Goal: Check status: Check status

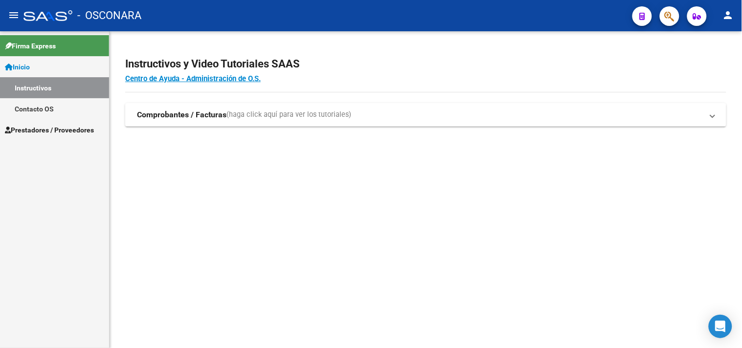
click at [28, 86] on link "Instructivos" at bounding box center [54, 87] width 109 height 21
click at [41, 126] on span "Prestadores / Proveedores" at bounding box center [49, 130] width 89 height 11
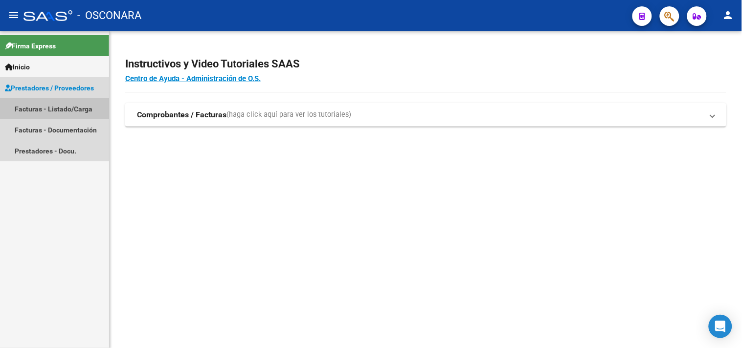
click at [37, 106] on link "Facturas - Listado/Carga" at bounding box center [54, 108] width 109 height 21
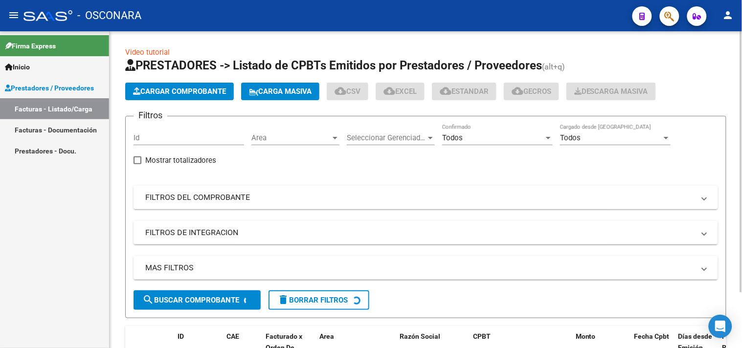
click at [212, 205] on mat-expansion-panel-header "FILTROS DEL COMPROBANTE" at bounding box center [425, 197] width 584 height 23
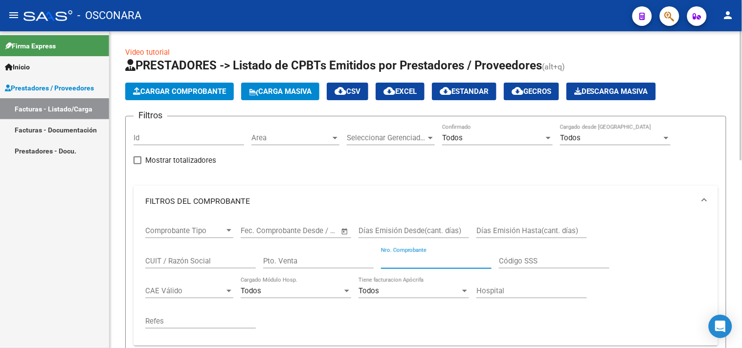
drag, startPoint x: 422, startPoint y: 259, endPoint x: 429, endPoint y: 258, distance: 7.0
click at [424, 259] on input "Nro. Comprobante" at bounding box center [436, 261] width 111 height 9
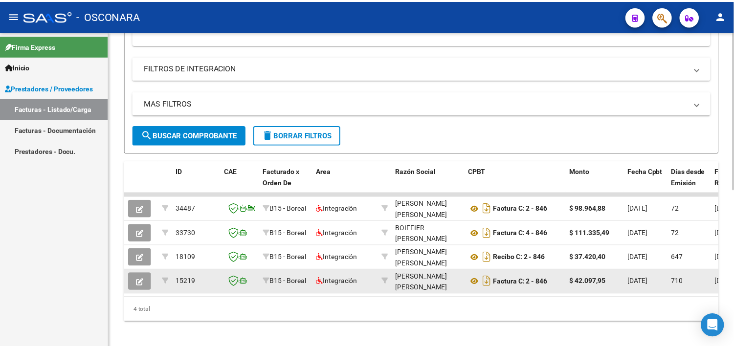
scroll to position [315, 0]
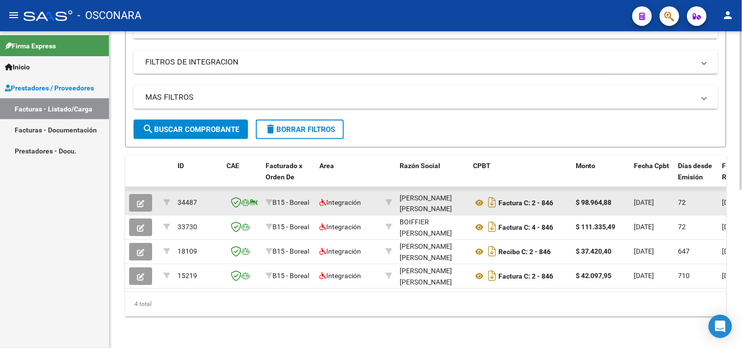
type input "846"
click at [141, 200] on icon "button" at bounding box center [140, 203] width 7 height 7
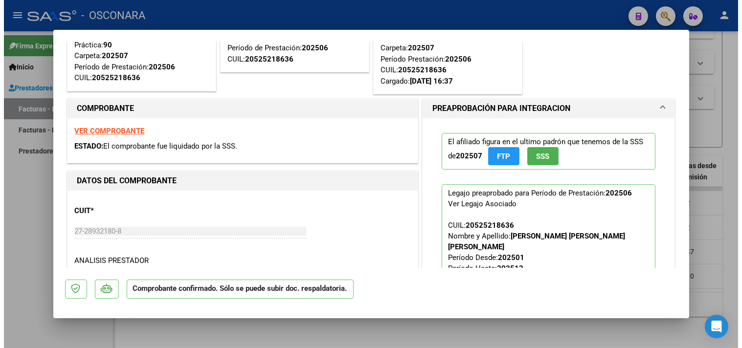
scroll to position [109, 0]
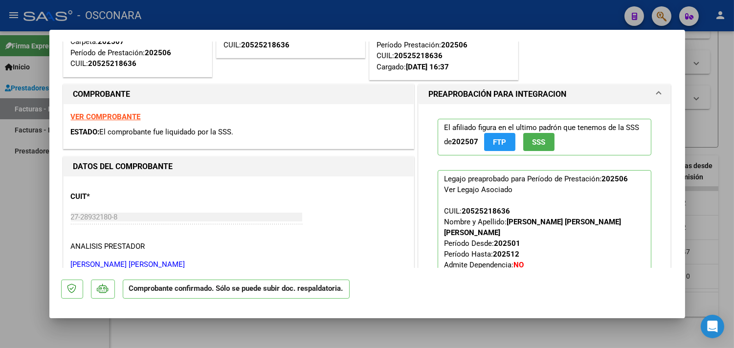
click at [6, 203] on div at bounding box center [367, 174] width 734 height 348
type input "$ 0,00"
